Goal: Task Accomplishment & Management: Manage account settings

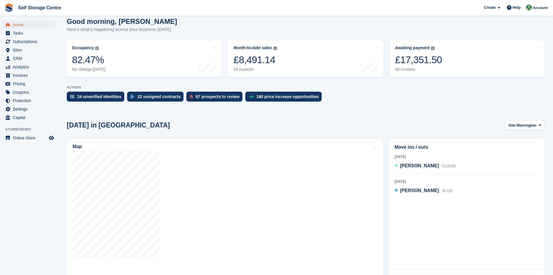
scroll to position [58, 0]
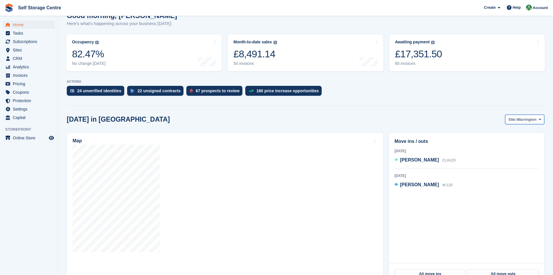
click at [267, 121] on span at bounding box center [540, 119] width 5 height 5
click at [267, 146] on link "Winsford" at bounding box center [517, 143] width 51 height 10
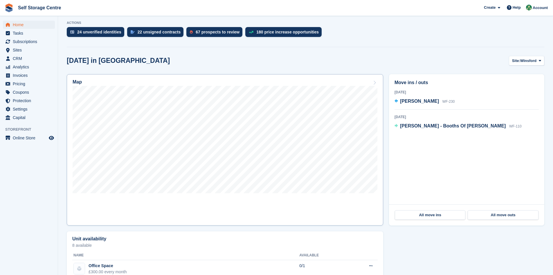
scroll to position [116, 0]
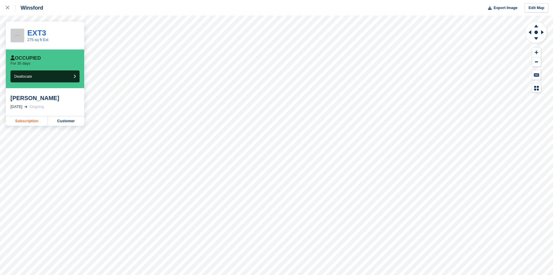
click at [24, 121] on link "Subscription" at bounding box center [27, 120] width 42 height 9
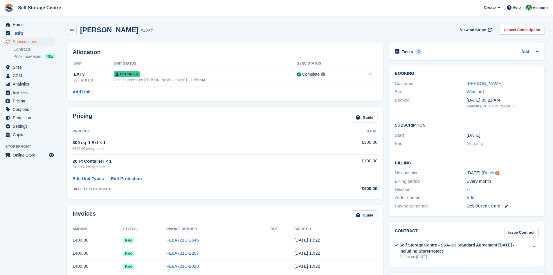
scroll to position [29, 0]
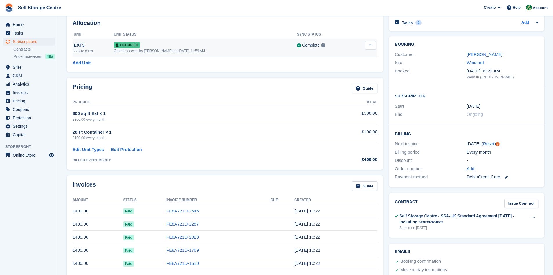
click at [368, 45] on button at bounding box center [370, 45] width 11 height 9
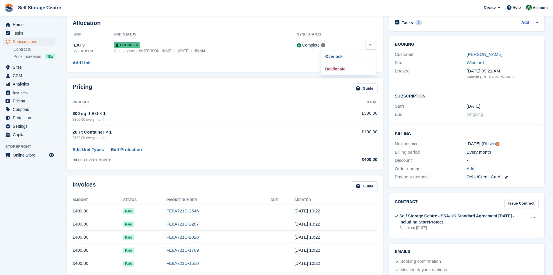
click at [207, 89] on div "Pricing Guide" at bounding box center [225, 89] width 305 height 13
click at [94, 149] on link "Edit Unit Types" at bounding box center [88, 149] width 31 height 7
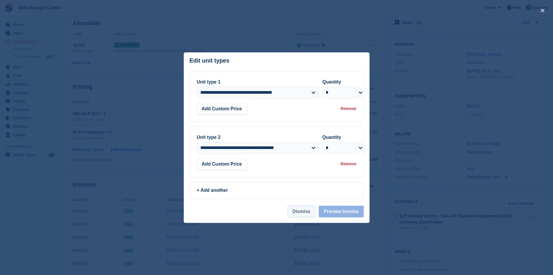
click at [309, 214] on button "Dismiss" at bounding box center [302, 211] width 28 height 12
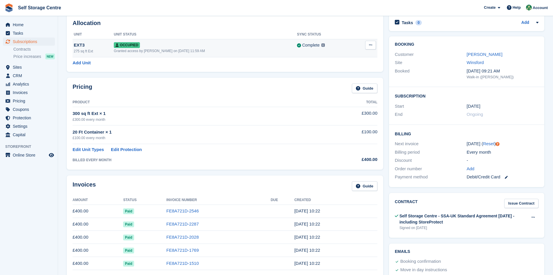
click at [154, 46] on div "Occupied" at bounding box center [205, 45] width 183 height 6
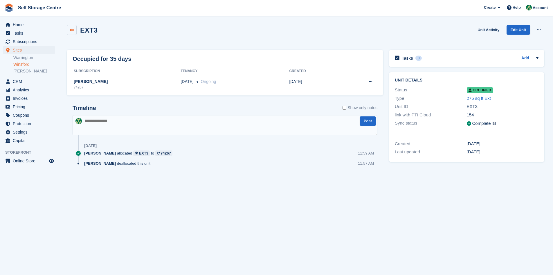
click at [72, 30] on icon at bounding box center [72, 30] width 4 height 4
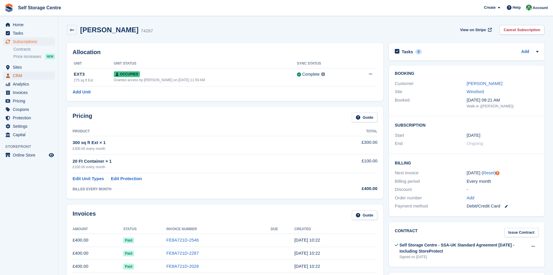
click at [19, 75] on span "CRM" at bounding box center [30, 75] width 35 height 8
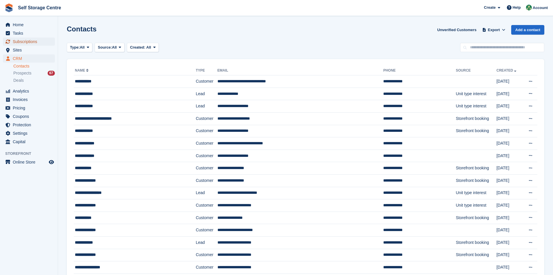
click at [25, 42] on span "Subscriptions" at bounding box center [30, 41] width 35 height 8
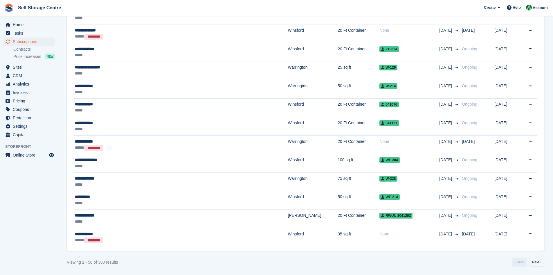
scroll to position [775, 0]
click at [536, 262] on link "Next ›" at bounding box center [537, 261] width 15 height 9
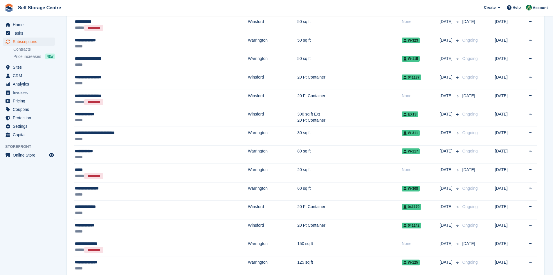
scroll to position [775, 0]
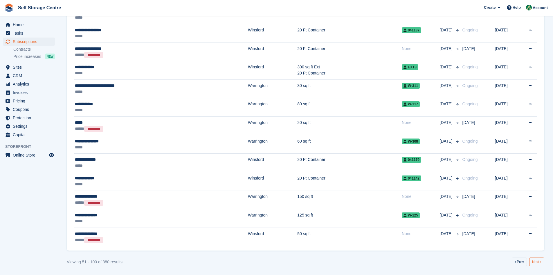
click at [535, 264] on link "Next ›" at bounding box center [537, 261] width 15 height 9
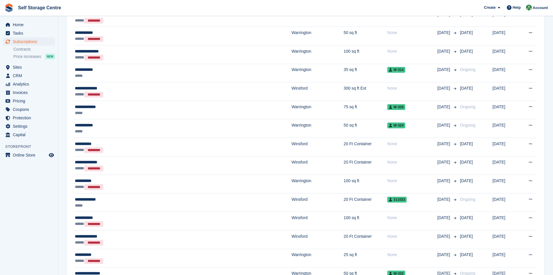
scroll to position [775, 0]
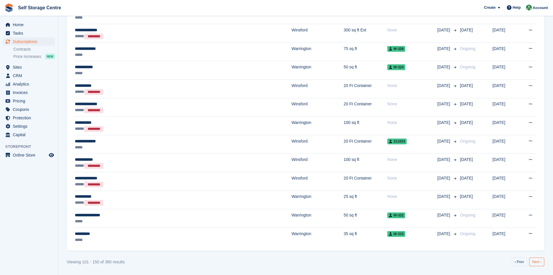
click at [537, 263] on link "Next ›" at bounding box center [537, 261] width 15 height 9
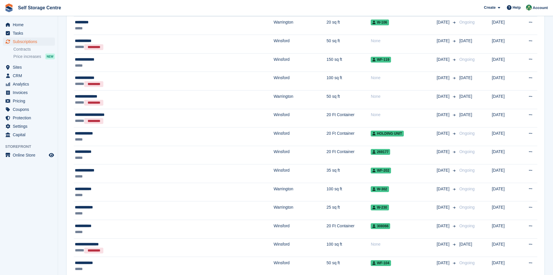
scroll to position [514, 0]
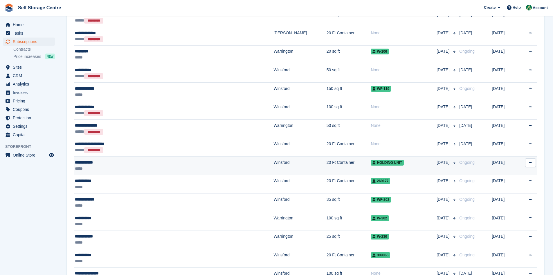
click at [173, 161] on div "**********" at bounding box center [137, 162] width 125 height 6
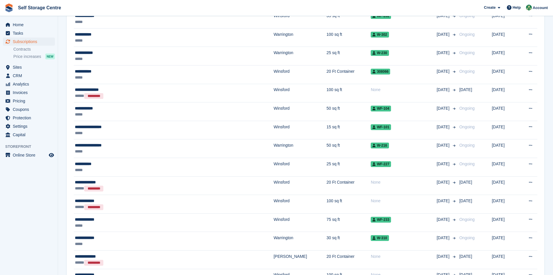
scroll to position [775, 0]
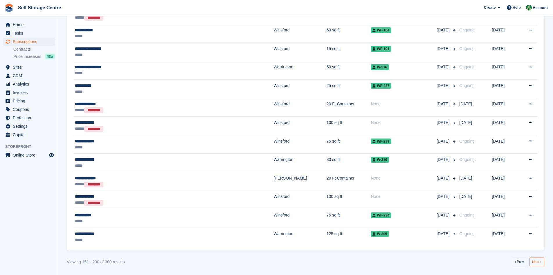
click at [538, 261] on link "Next ›" at bounding box center [537, 261] width 15 height 9
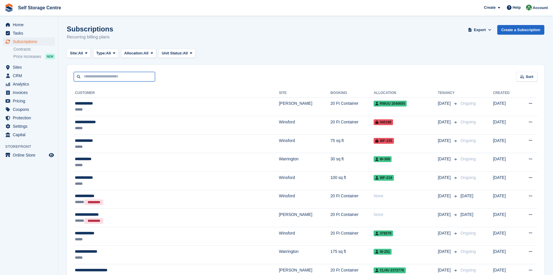
click at [87, 76] on input "text" at bounding box center [114, 77] width 81 height 10
type input "**********"
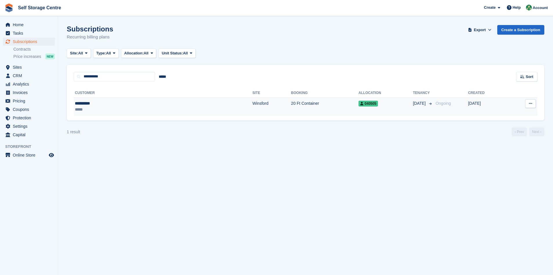
click at [293, 102] on td "20 Ft Container" at bounding box center [324, 106] width 67 height 18
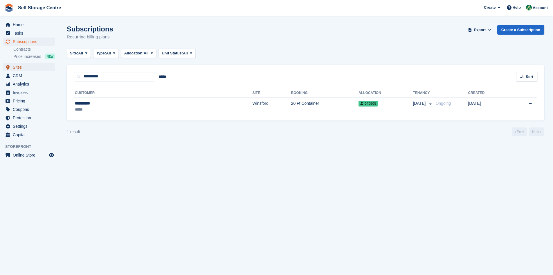
click at [17, 66] on span "Sites" at bounding box center [30, 67] width 35 height 8
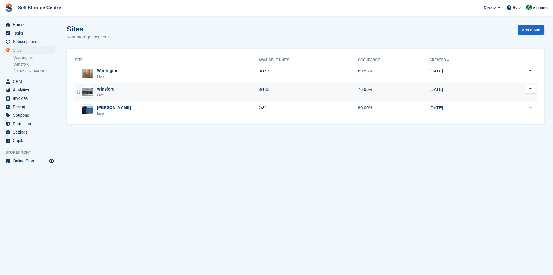
click at [205, 94] on div "Winsford Live" at bounding box center [167, 92] width 184 height 12
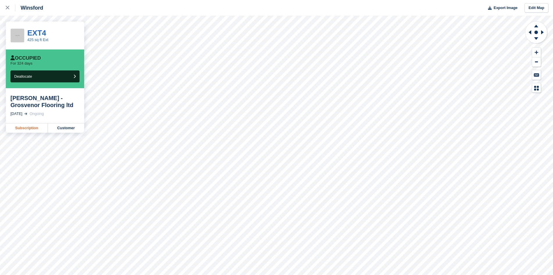
click at [36, 126] on link "Subscription" at bounding box center [27, 127] width 42 height 9
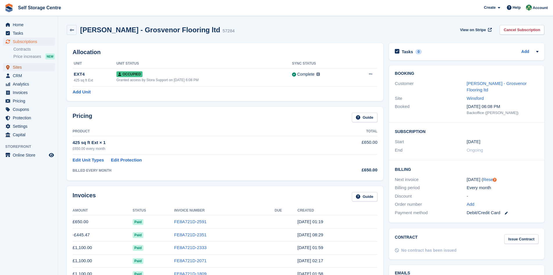
click at [17, 66] on span "Sites" at bounding box center [30, 67] width 35 height 8
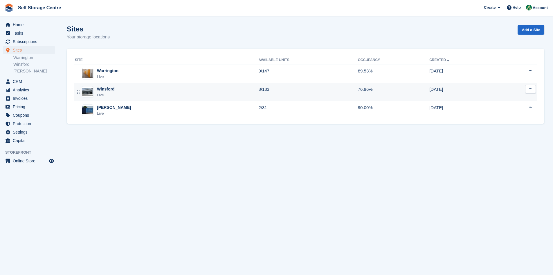
click at [108, 94] on div "Live" at bounding box center [106, 95] width 18 height 6
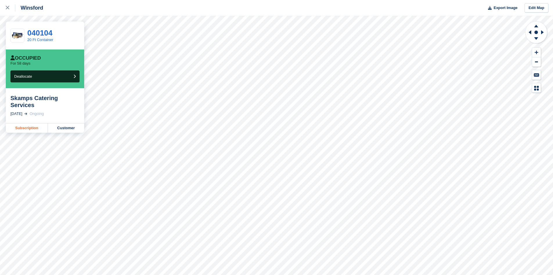
click at [28, 123] on link "Subscription" at bounding box center [27, 127] width 42 height 9
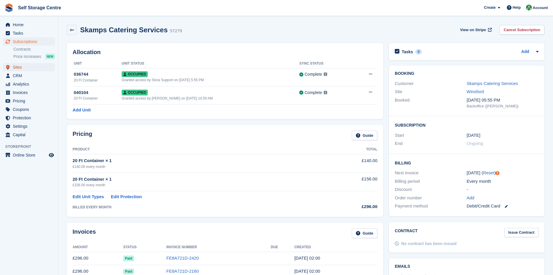
click at [17, 68] on span "Sites" at bounding box center [30, 67] width 35 height 8
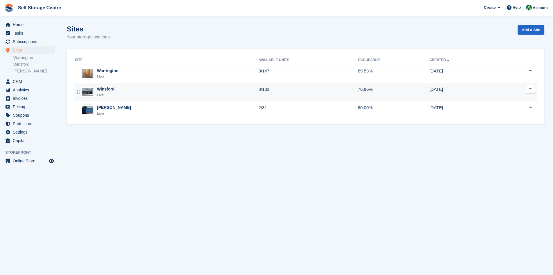
click at [259, 94] on td "8/133" at bounding box center [308, 92] width 99 height 18
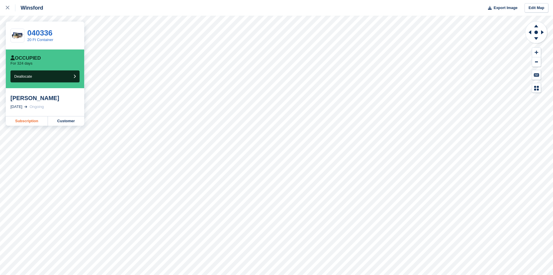
click at [24, 123] on link "Subscription" at bounding box center [27, 120] width 42 height 9
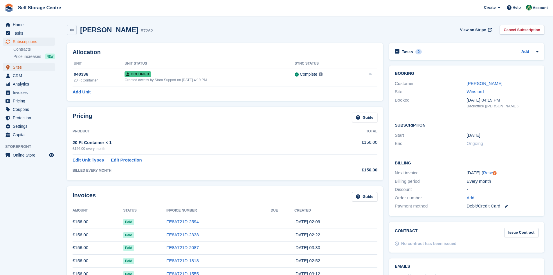
click at [23, 69] on span "Sites" at bounding box center [30, 67] width 35 height 8
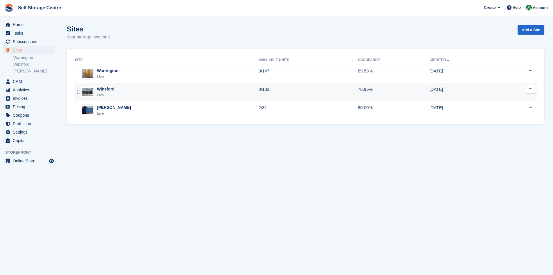
click at [102, 94] on div "Live" at bounding box center [106, 95] width 18 height 6
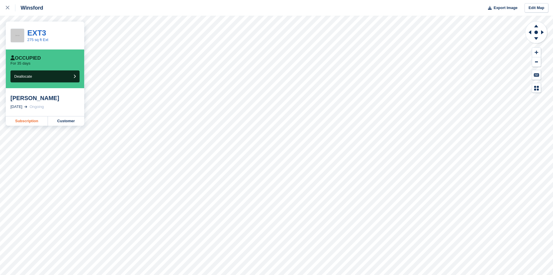
click at [31, 120] on link "Subscription" at bounding box center [27, 120] width 42 height 9
